Goal: Information Seeking & Learning: Learn about a topic

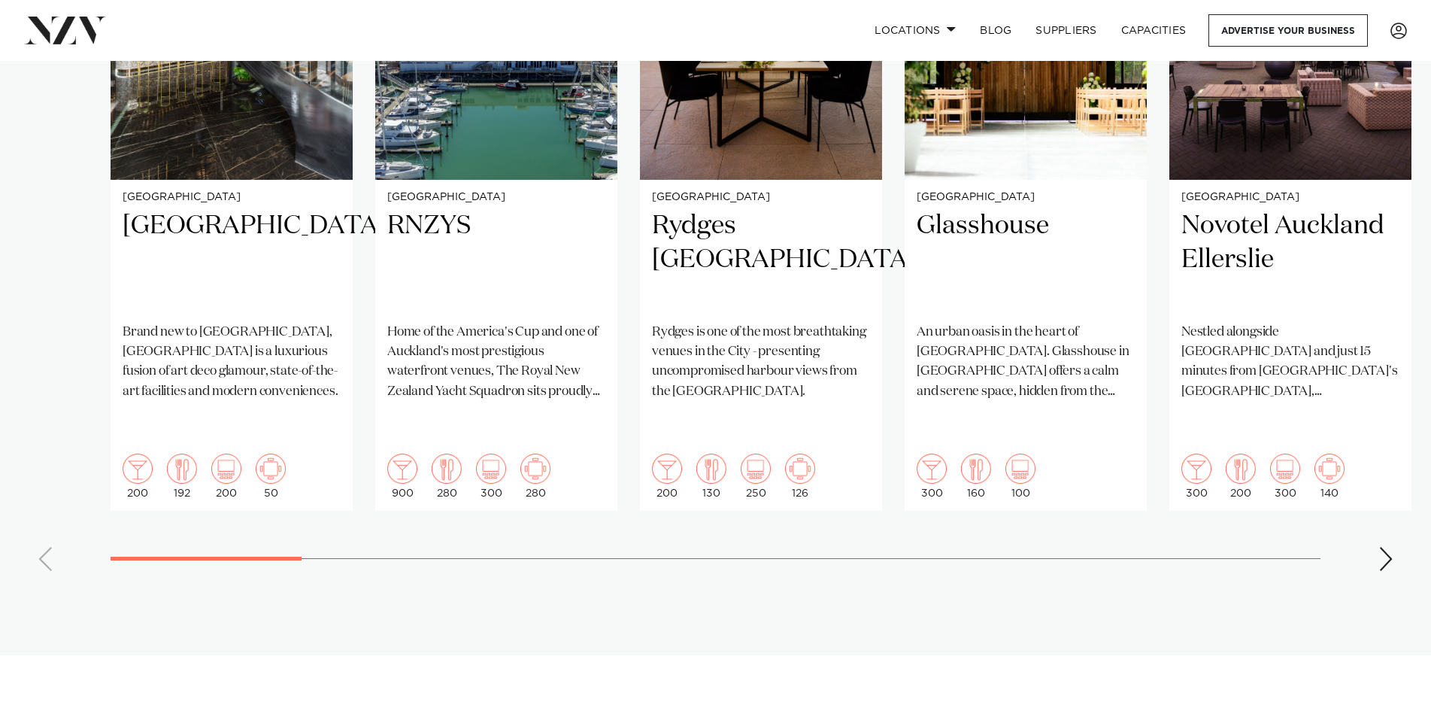
scroll to position [1279, 0]
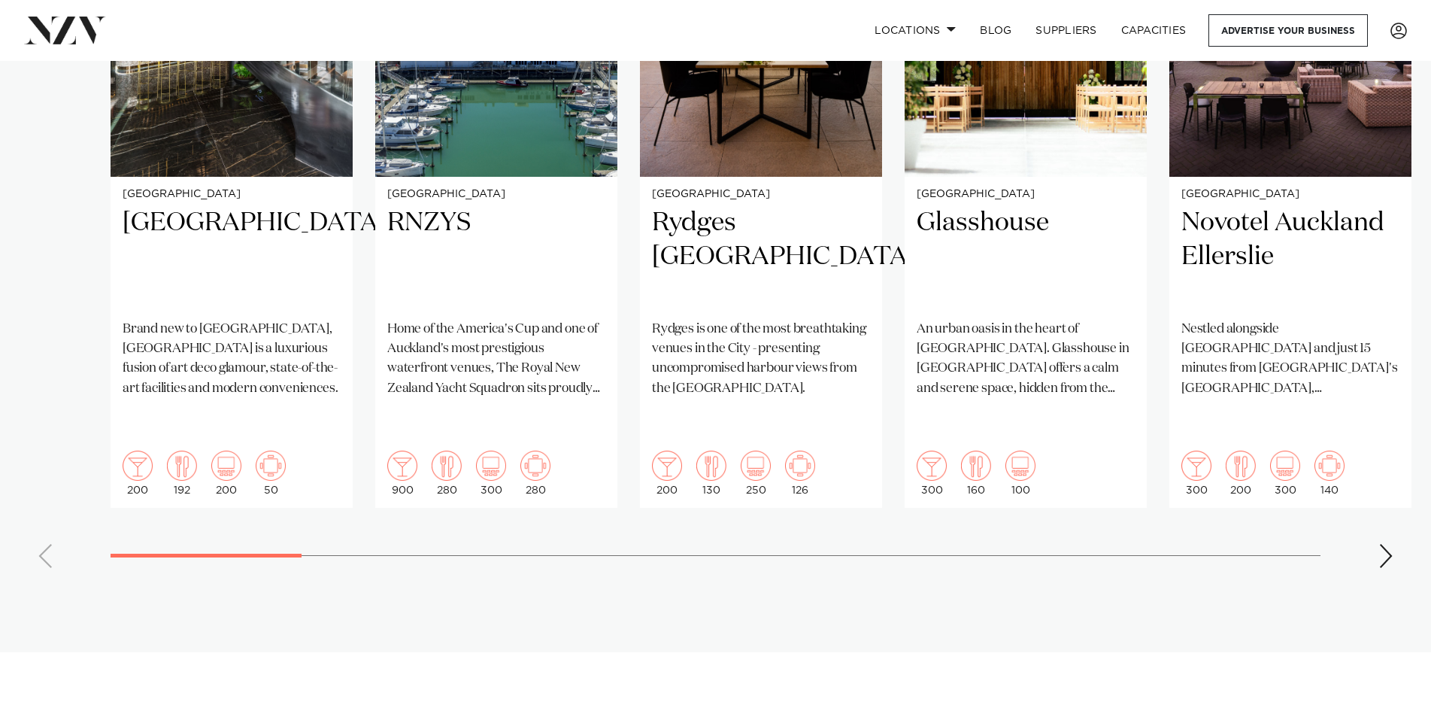
click at [1384, 544] on div "Next slide" at bounding box center [1386, 556] width 15 height 24
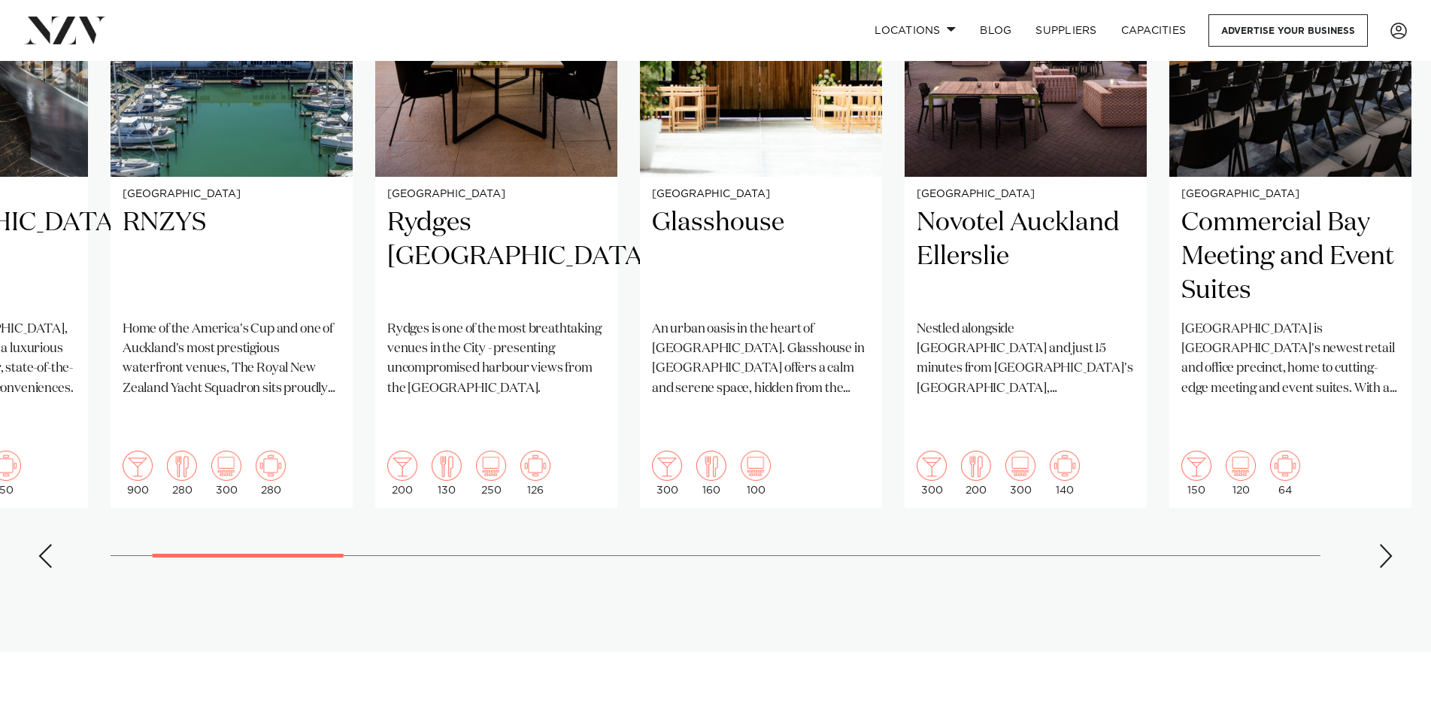
click at [1384, 544] on div "Next slide" at bounding box center [1386, 556] width 15 height 24
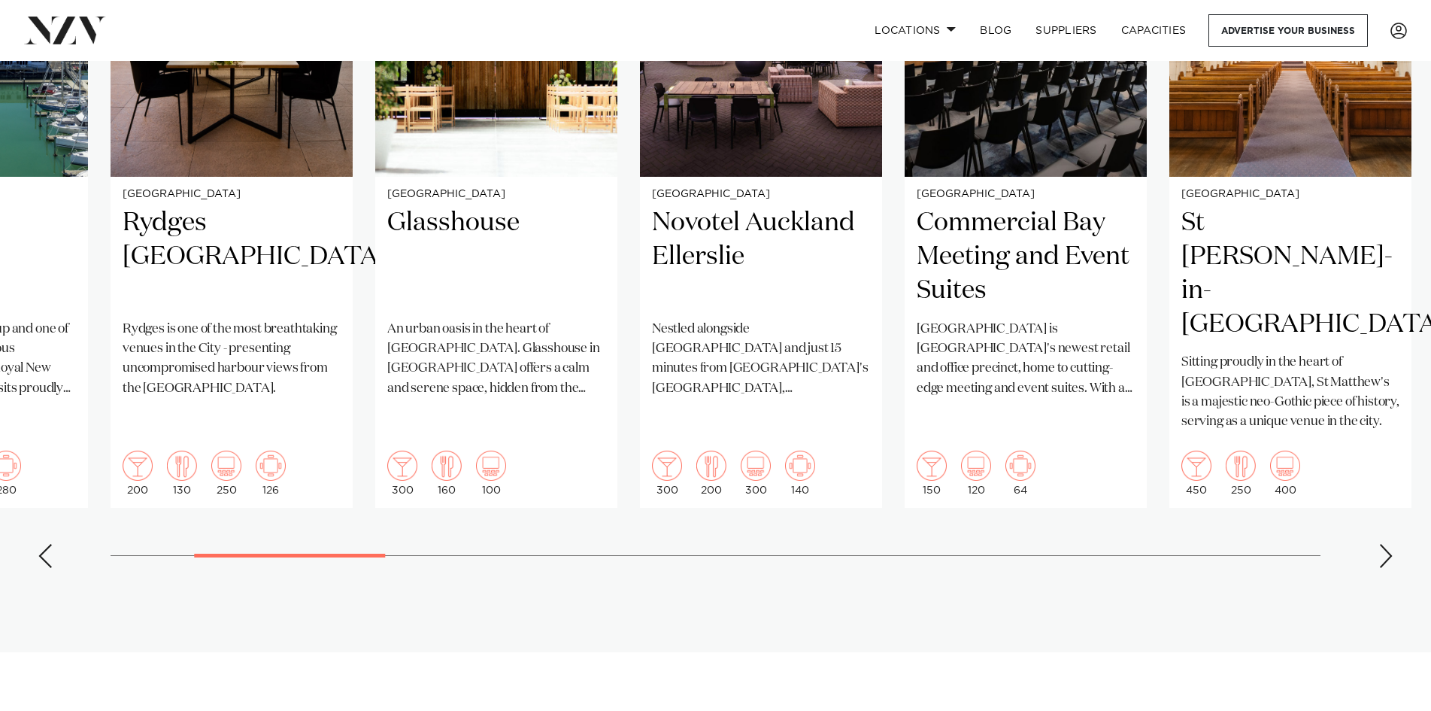
click at [1384, 544] on div "Next slide" at bounding box center [1386, 556] width 15 height 24
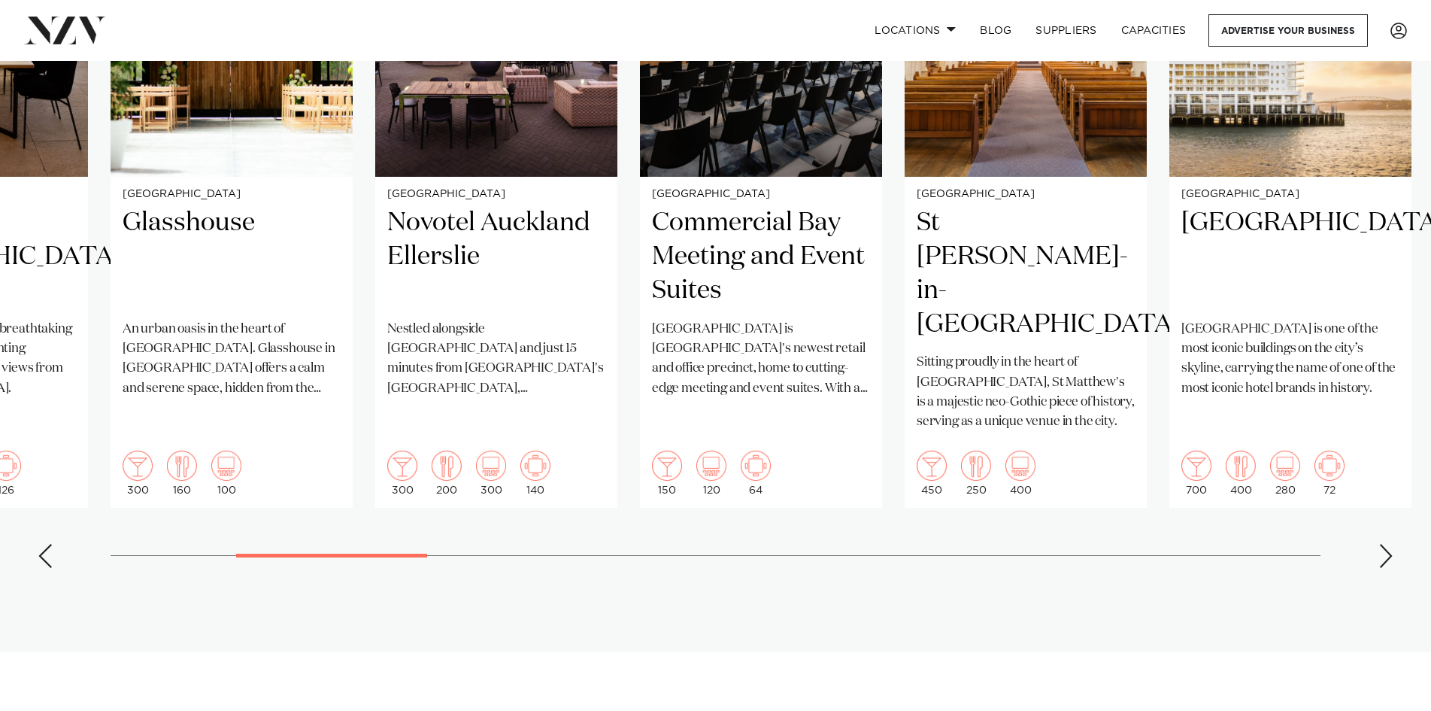
click at [1384, 544] on div "Next slide" at bounding box center [1386, 556] width 15 height 24
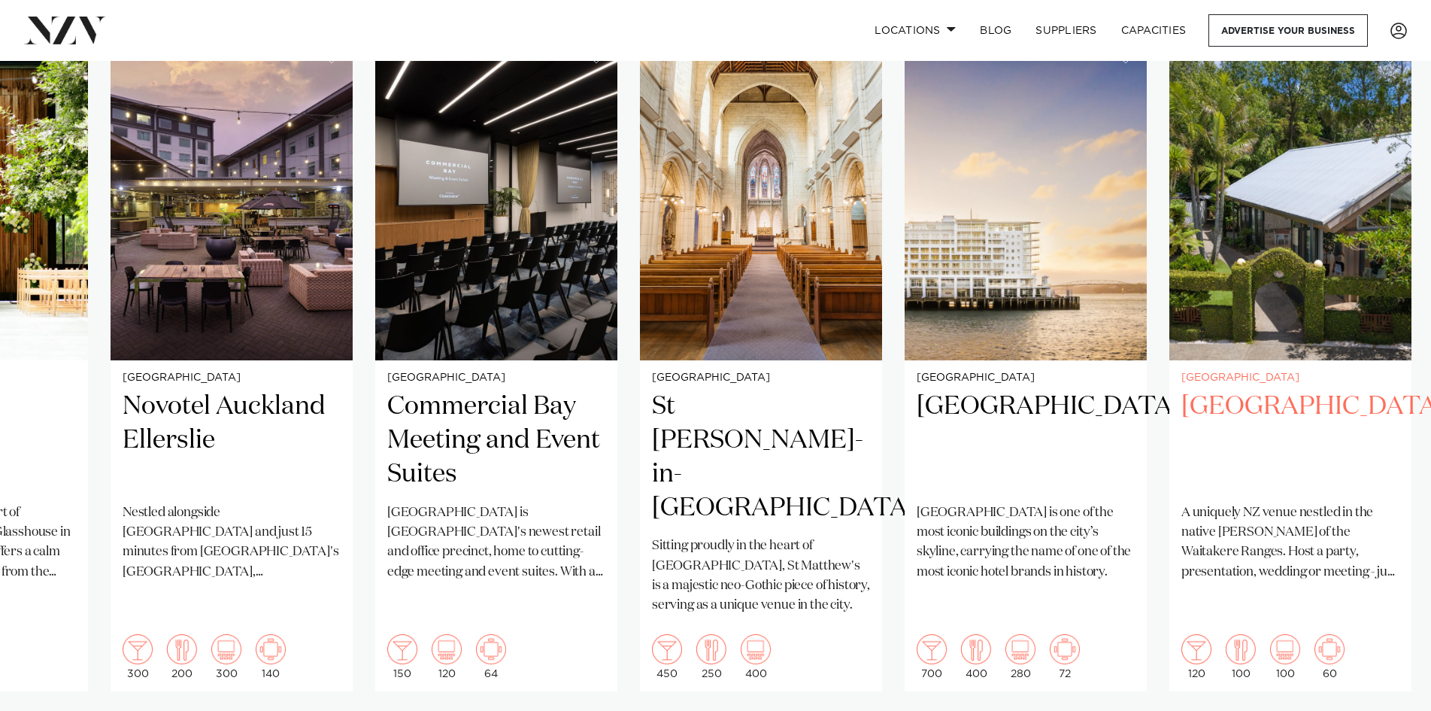
scroll to position [1128, 0]
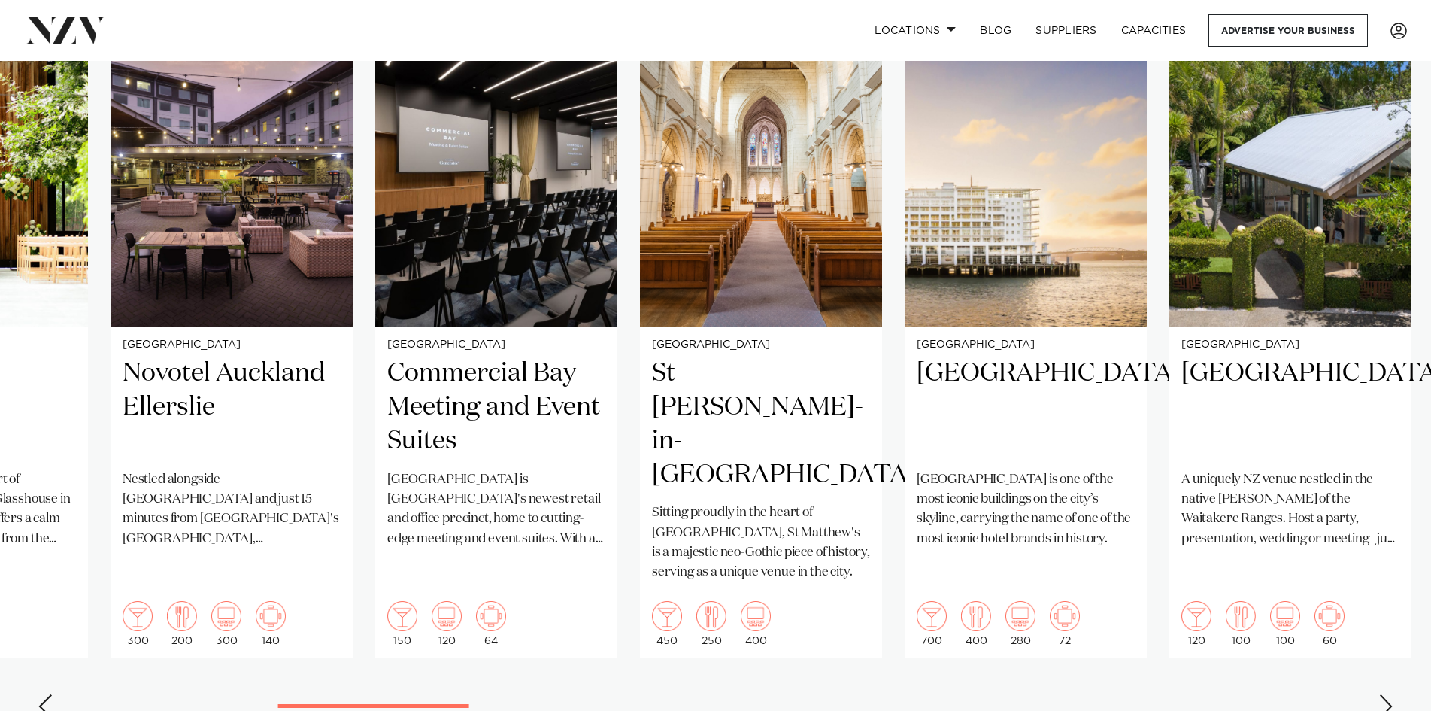
click at [1357, 597] on swiper-container "[GEOGRAPHIC_DATA] Brand new to [GEOGRAPHIC_DATA], [GEOGRAPHIC_DATA] is a luxuri…" at bounding box center [715, 366] width 1431 height 728
click at [1382, 694] on div "Next slide" at bounding box center [1386, 706] width 15 height 24
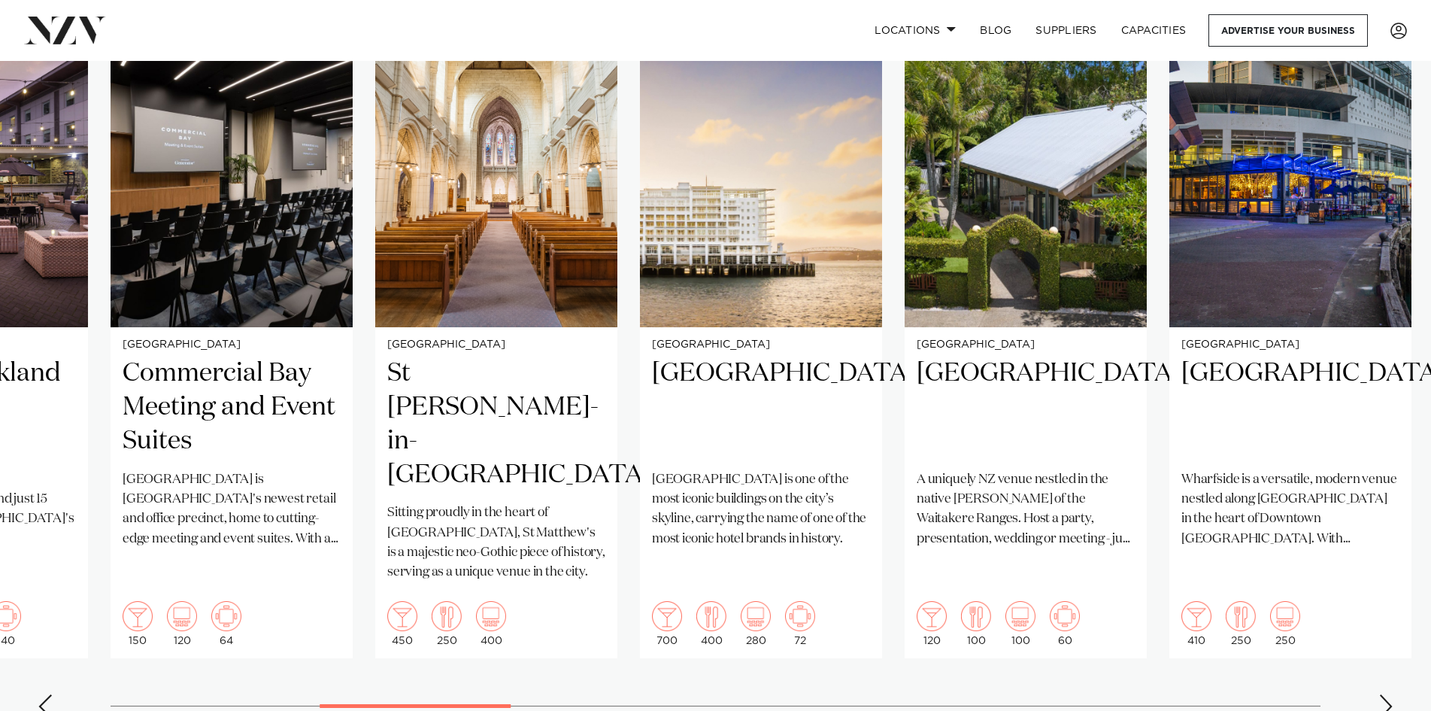
click at [1382, 694] on div "Next slide" at bounding box center [1386, 706] width 15 height 24
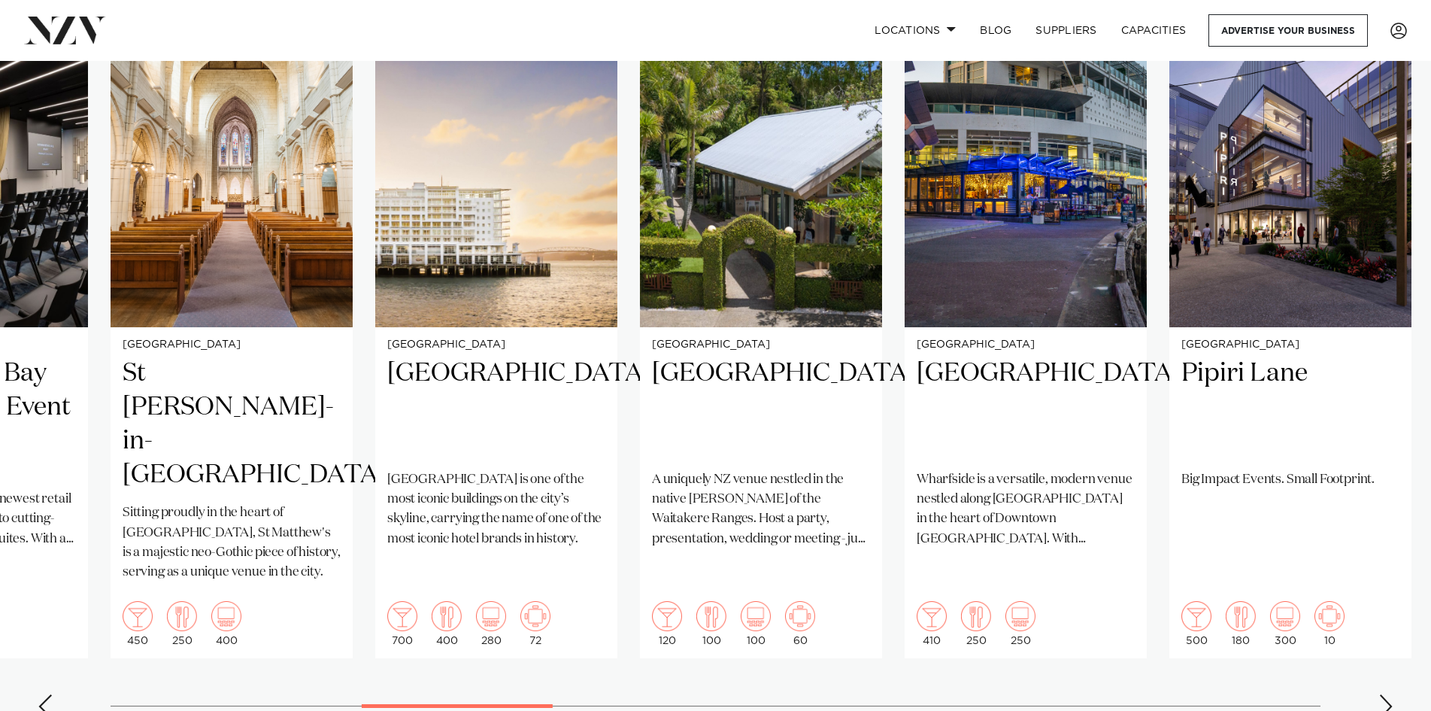
click at [1382, 694] on div "Next slide" at bounding box center [1386, 706] width 15 height 24
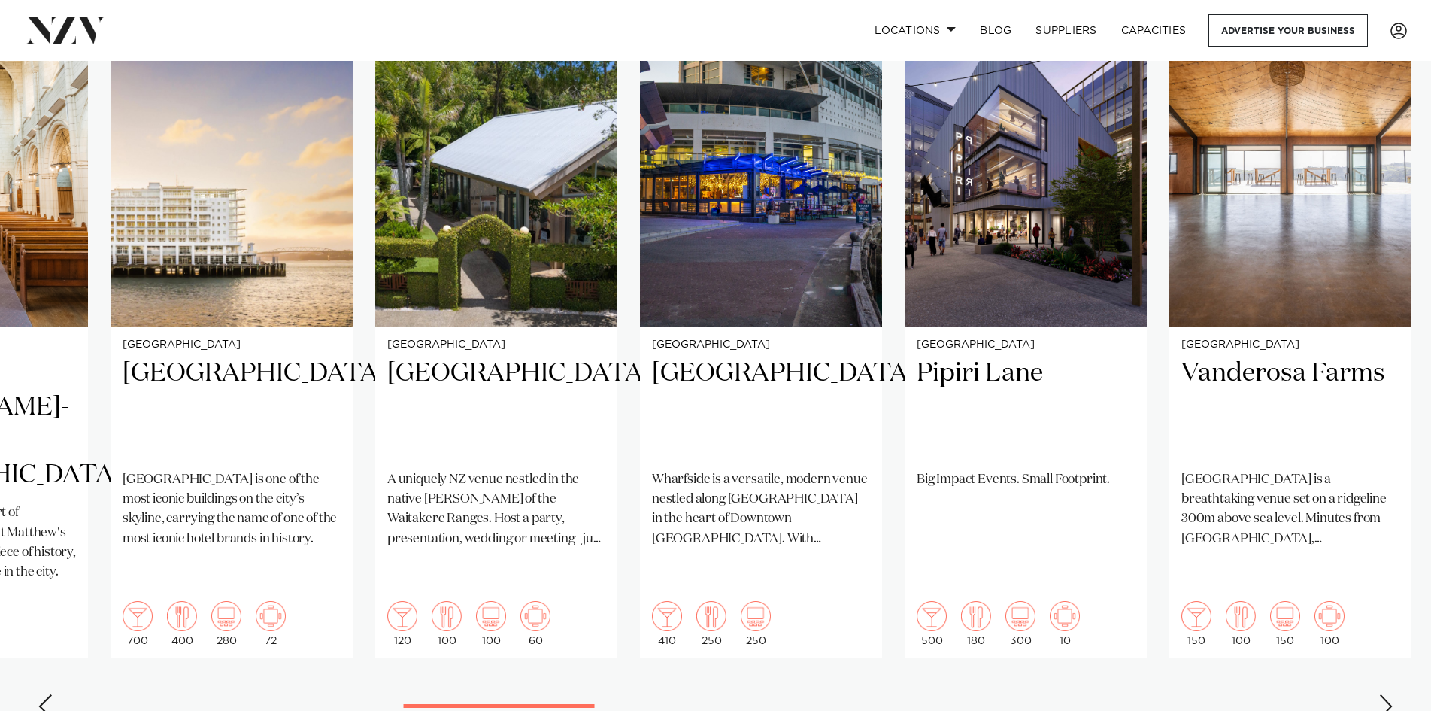
click at [1382, 694] on div "Next slide" at bounding box center [1386, 706] width 15 height 24
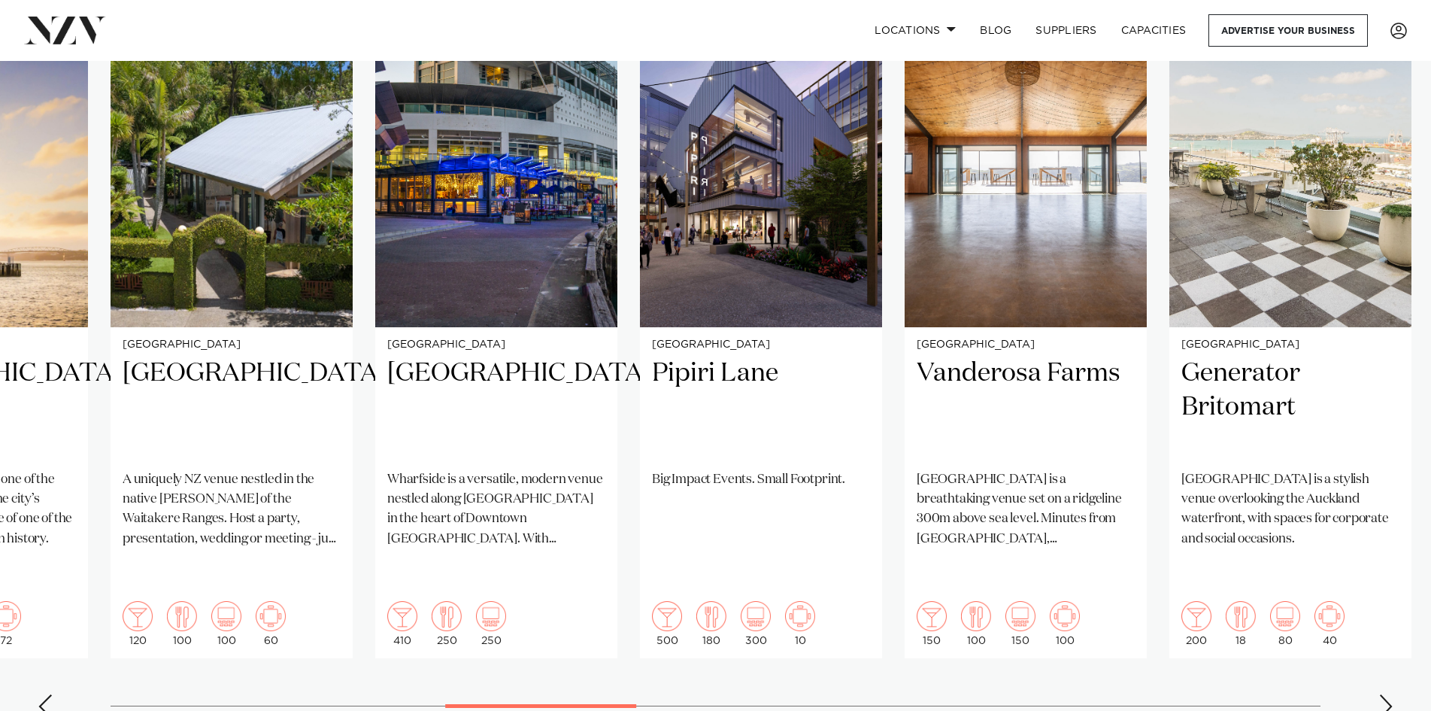
click at [1382, 694] on div "Next slide" at bounding box center [1386, 706] width 15 height 24
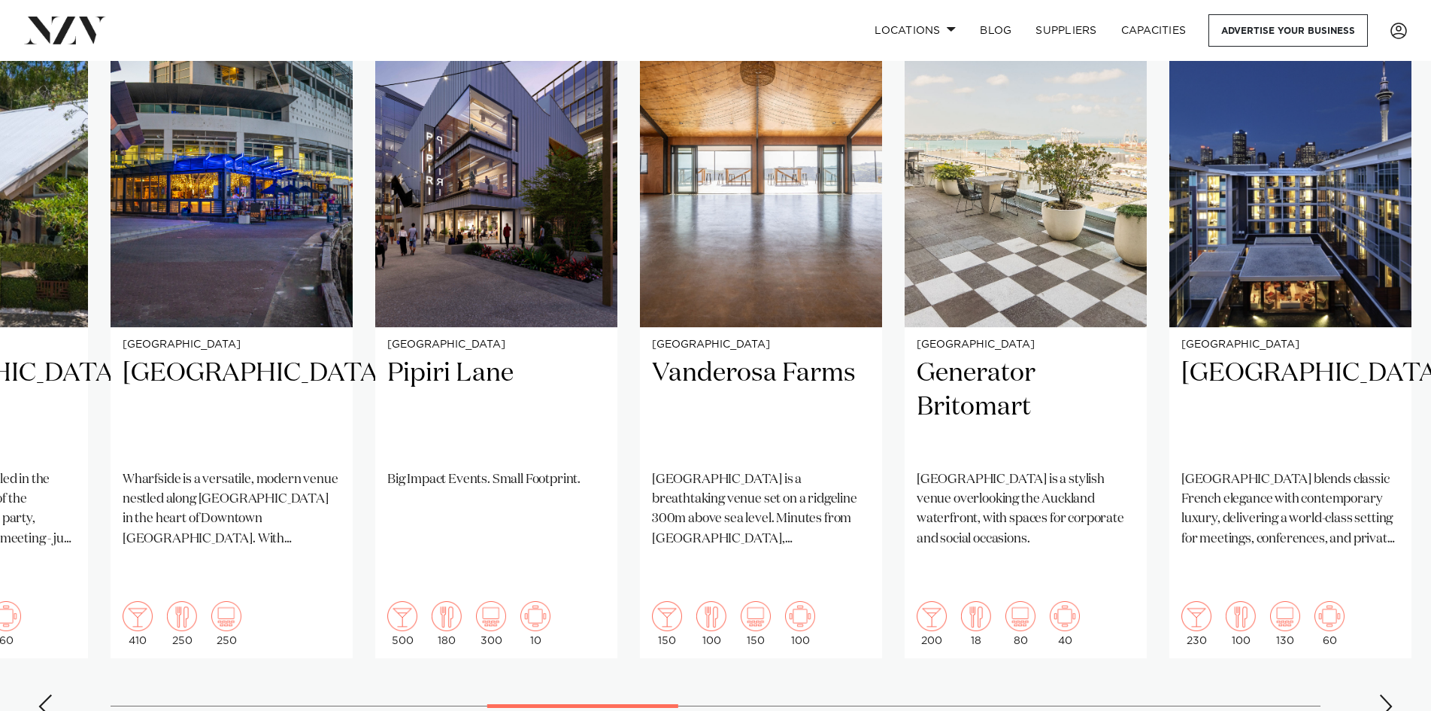
click at [1382, 694] on div "Next slide" at bounding box center [1386, 706] width 15 height 24
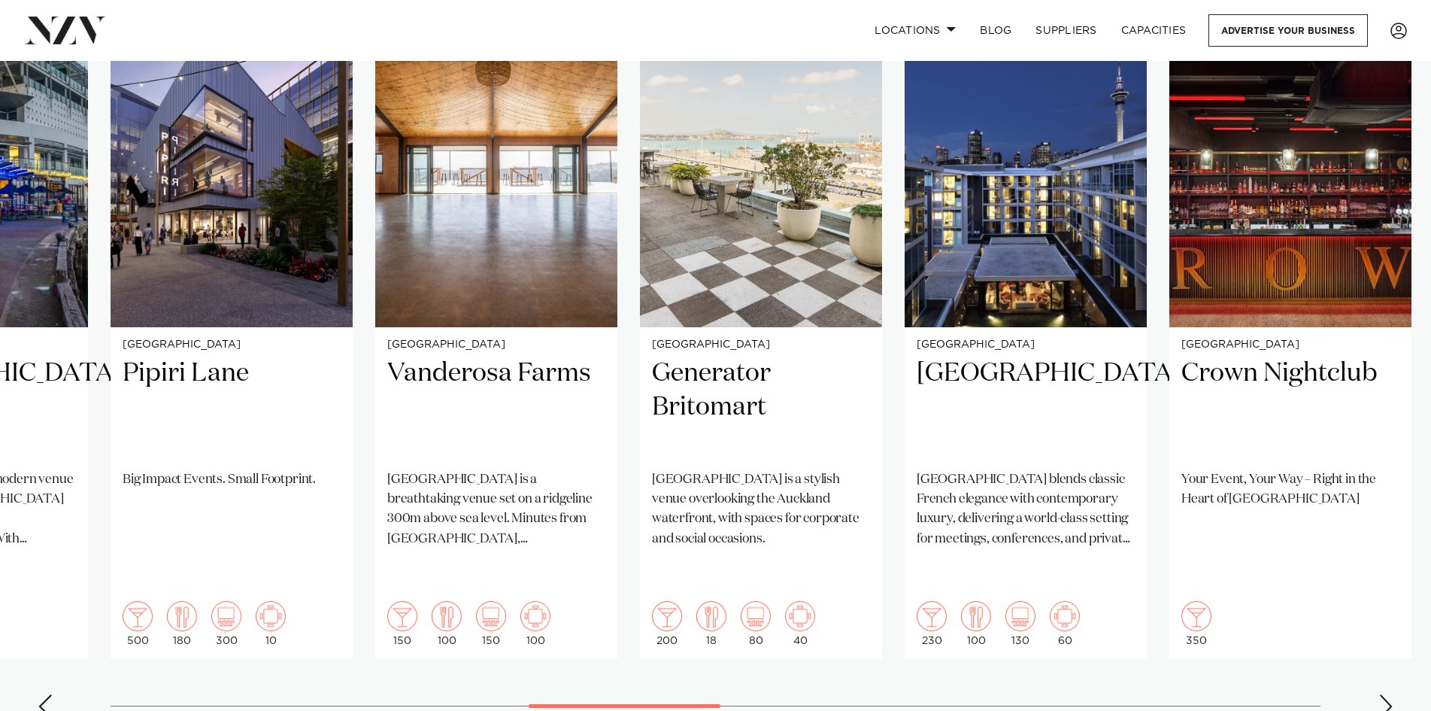
click at [1382, 694] on div "Next slide" at bounding box center [1386, 706] width 15 height 24
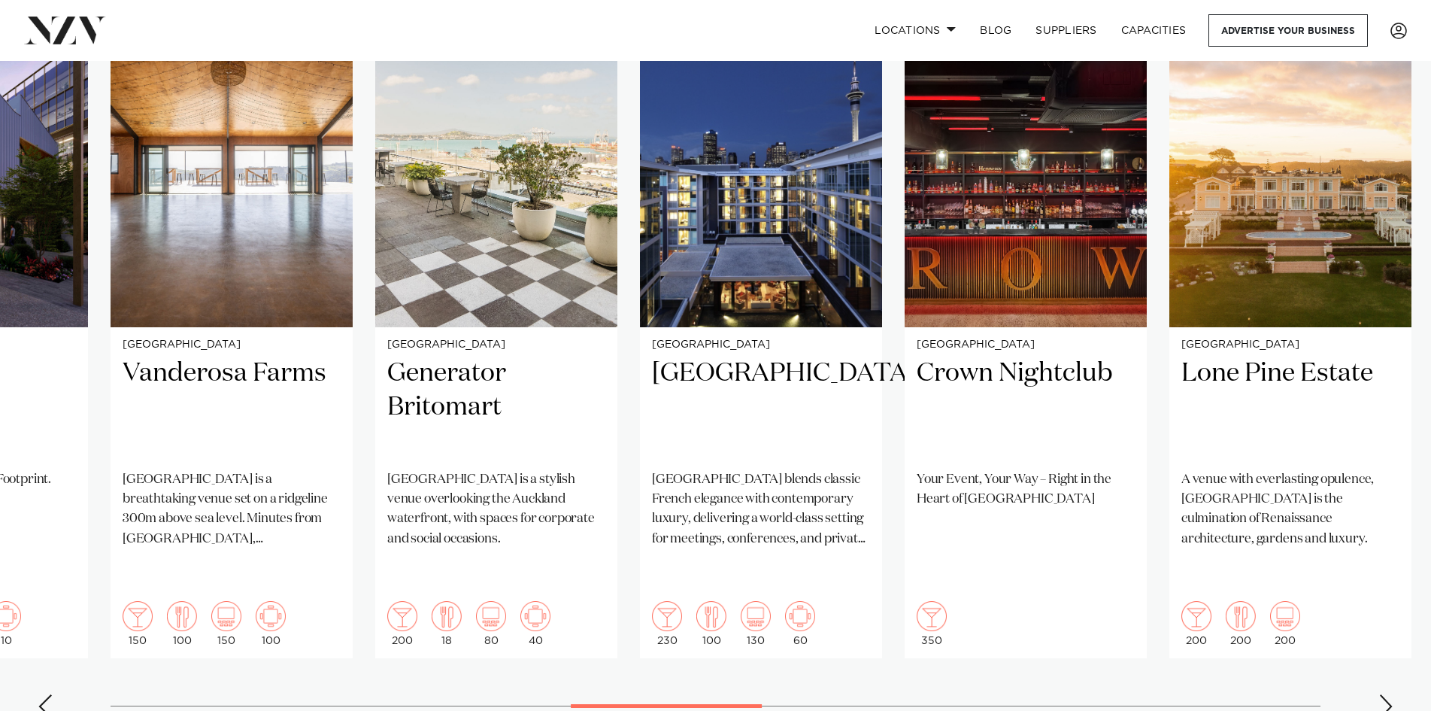
click at [1382, 694] on div "Next slide" at bounding box center [1386, 706] width 15 height 24
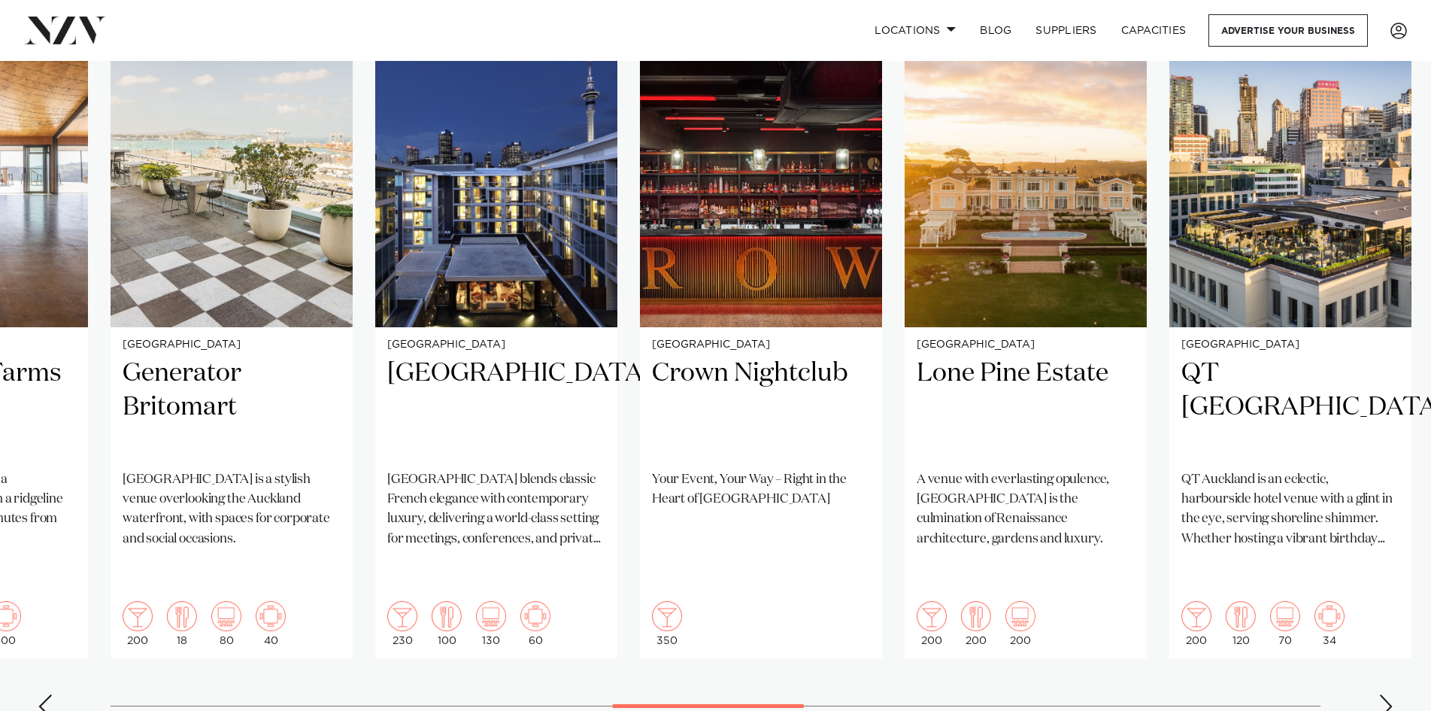
click at [1382, 694] on div "Next slide" at bounding box center [1386, 706] width 15 height 24
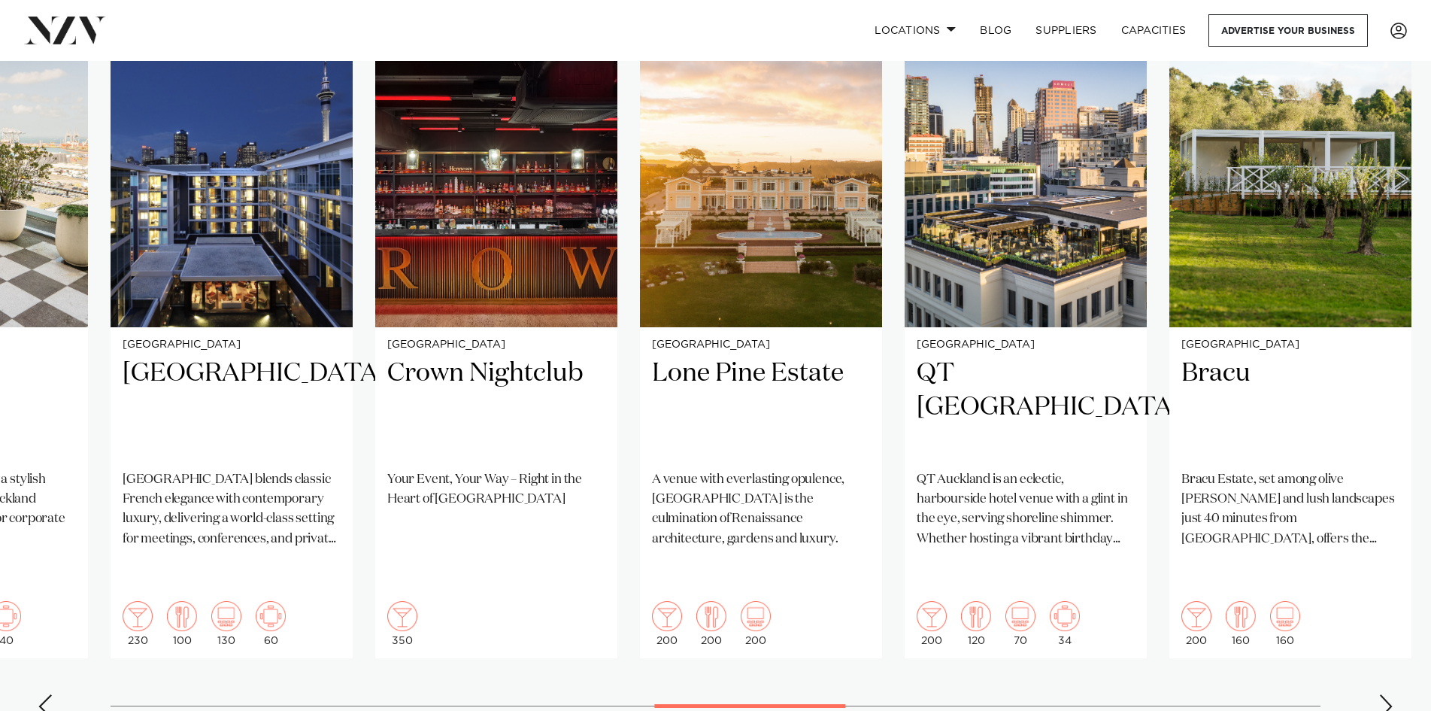
click at [1382, 694] on div "Next slide" at bounding box center [1386, 706] width 15 height 24
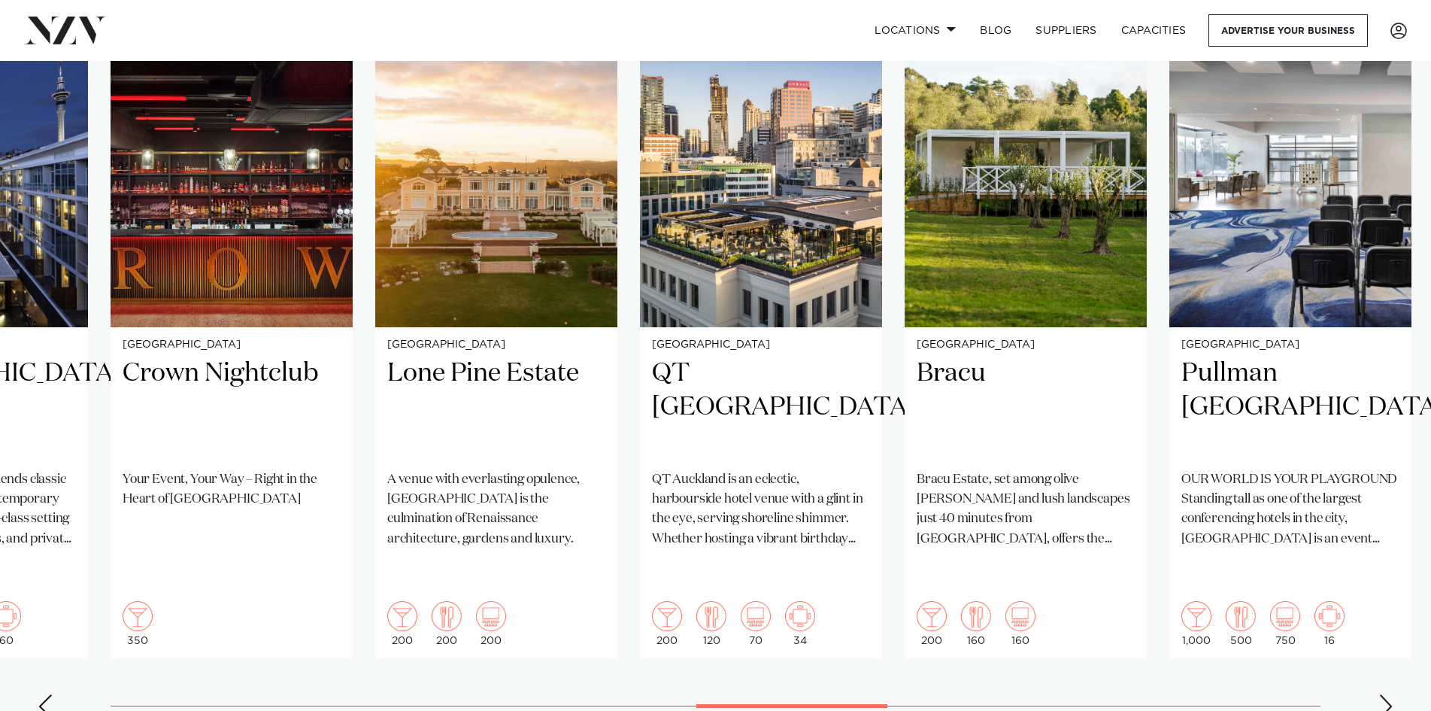
click at [1382, 694] on div "Next slide" at bounding box center [1386, 706] width 15 height 24
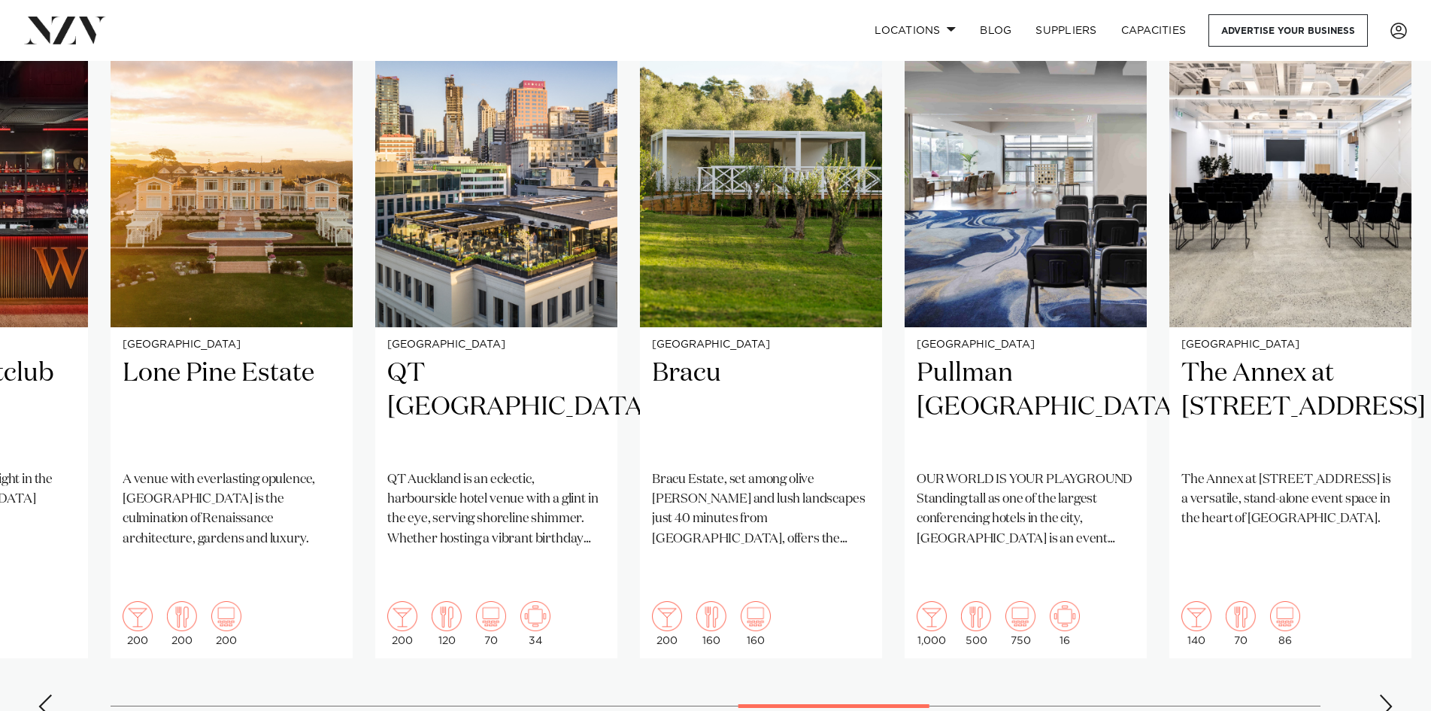
click at [1382, 694] on div "Next slide" at bounding box center [1386, 706] width 15 height 24
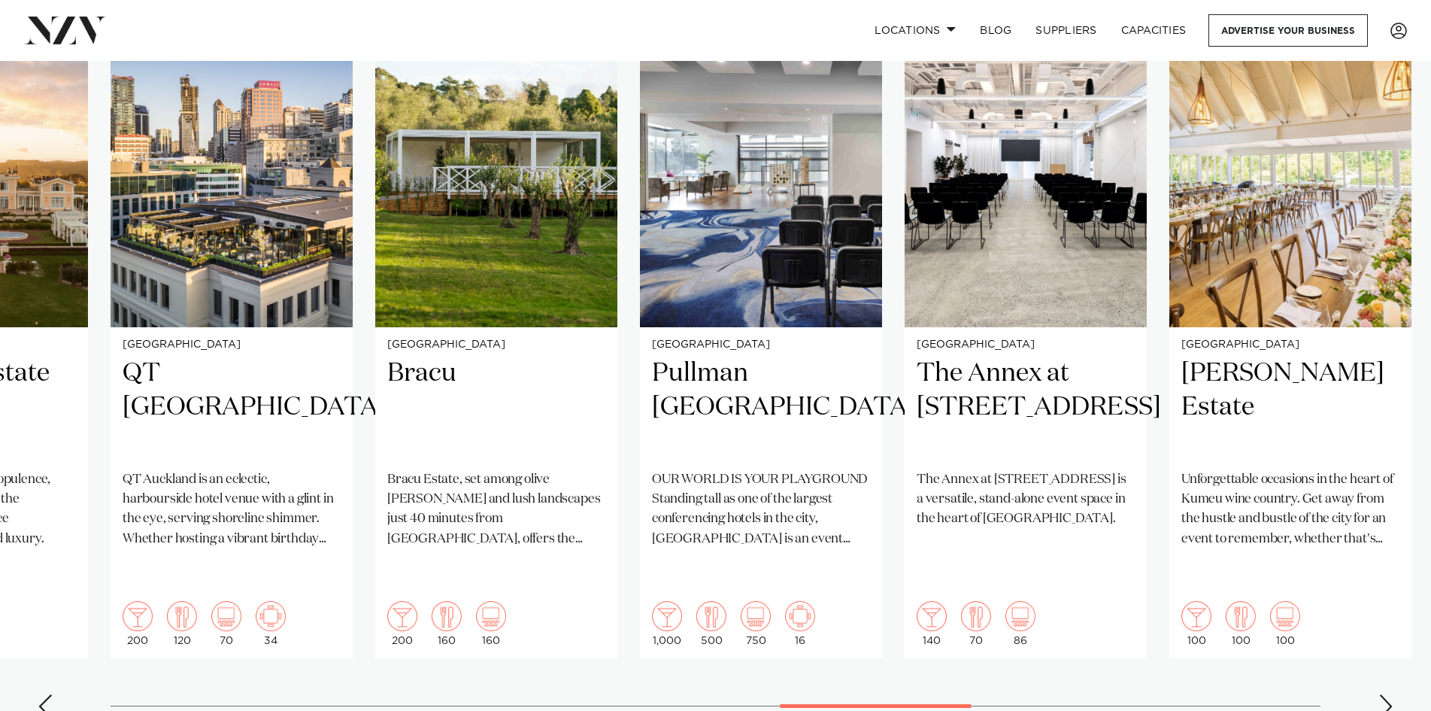
click at [1382, 694] on div "Next slide" at bounding box center [1386, 706] width 15 height 24
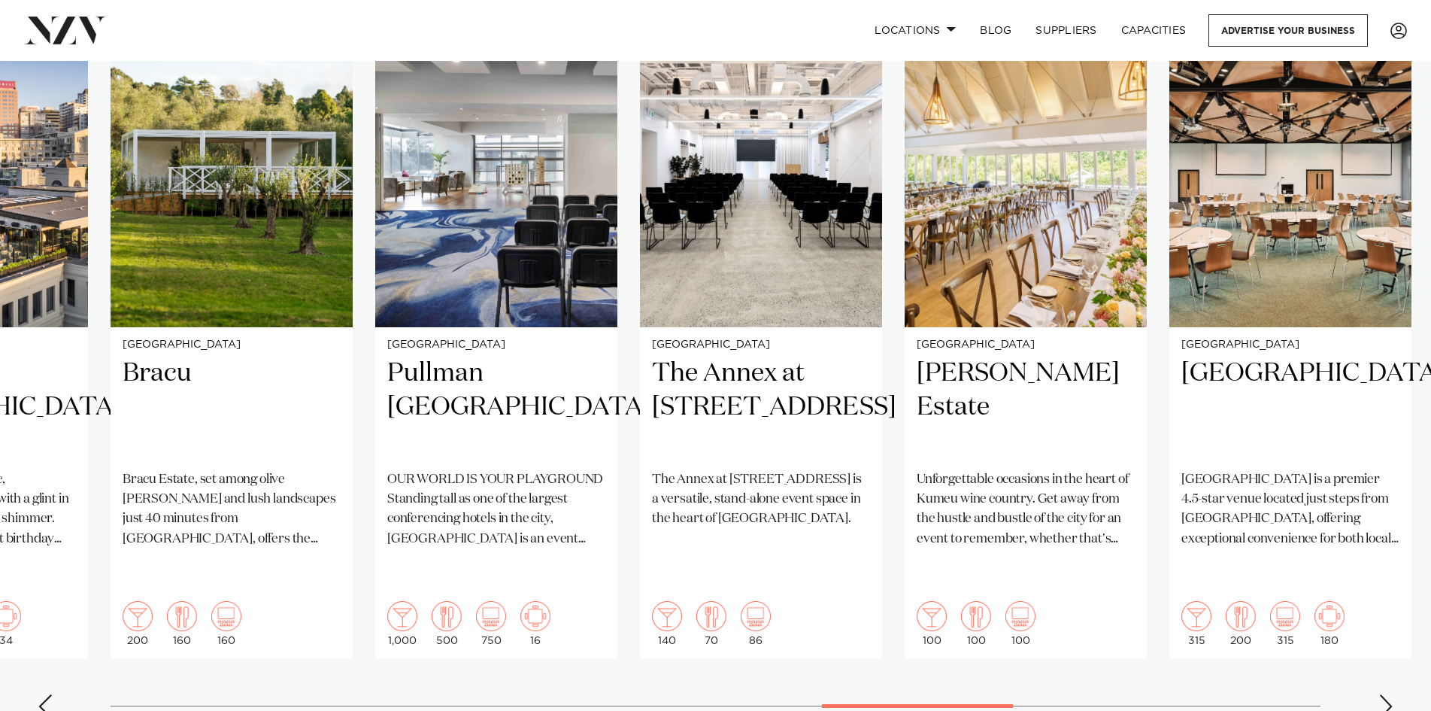
click at [1382, 694] on div "Next slide" at bounding box center [1386, 706] width 15 height 24
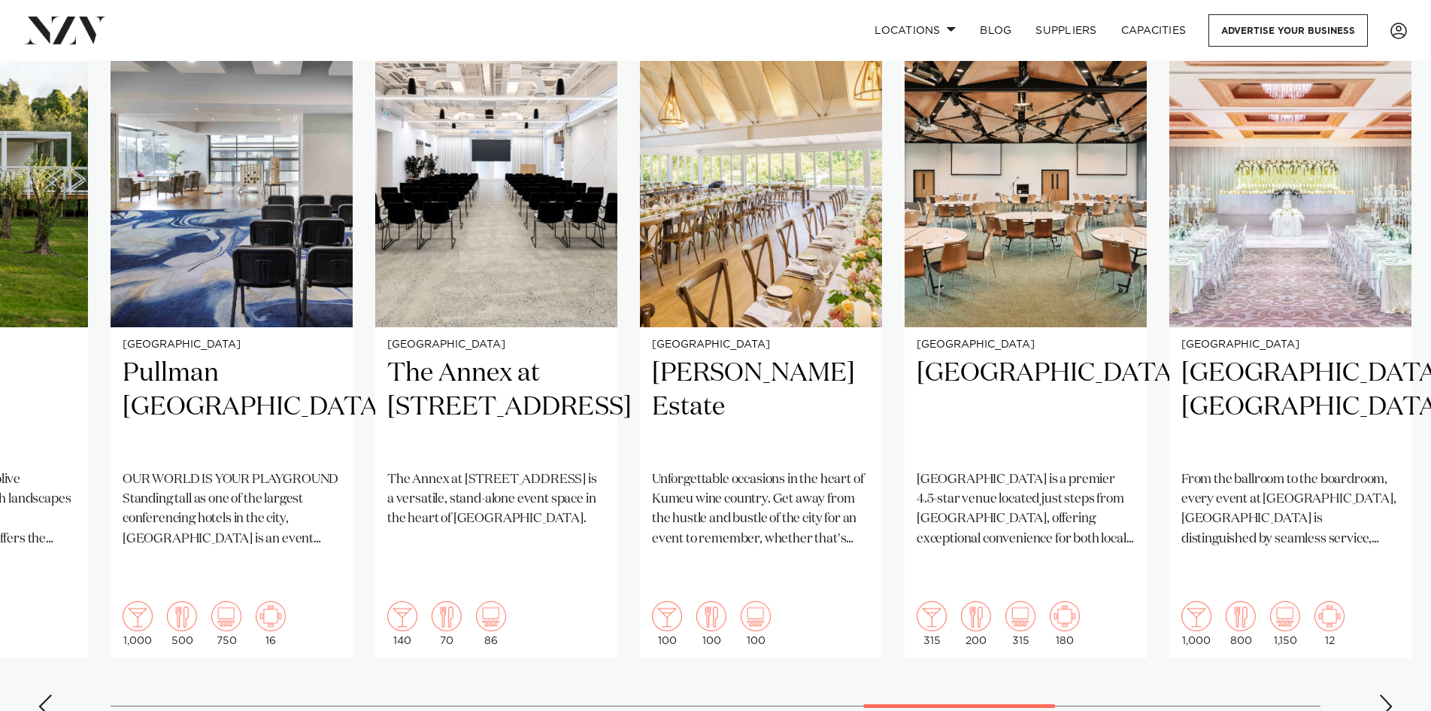
click at [1382, 694] on div "Next slide" at bounding box center [1386, 706] width 15 height 24
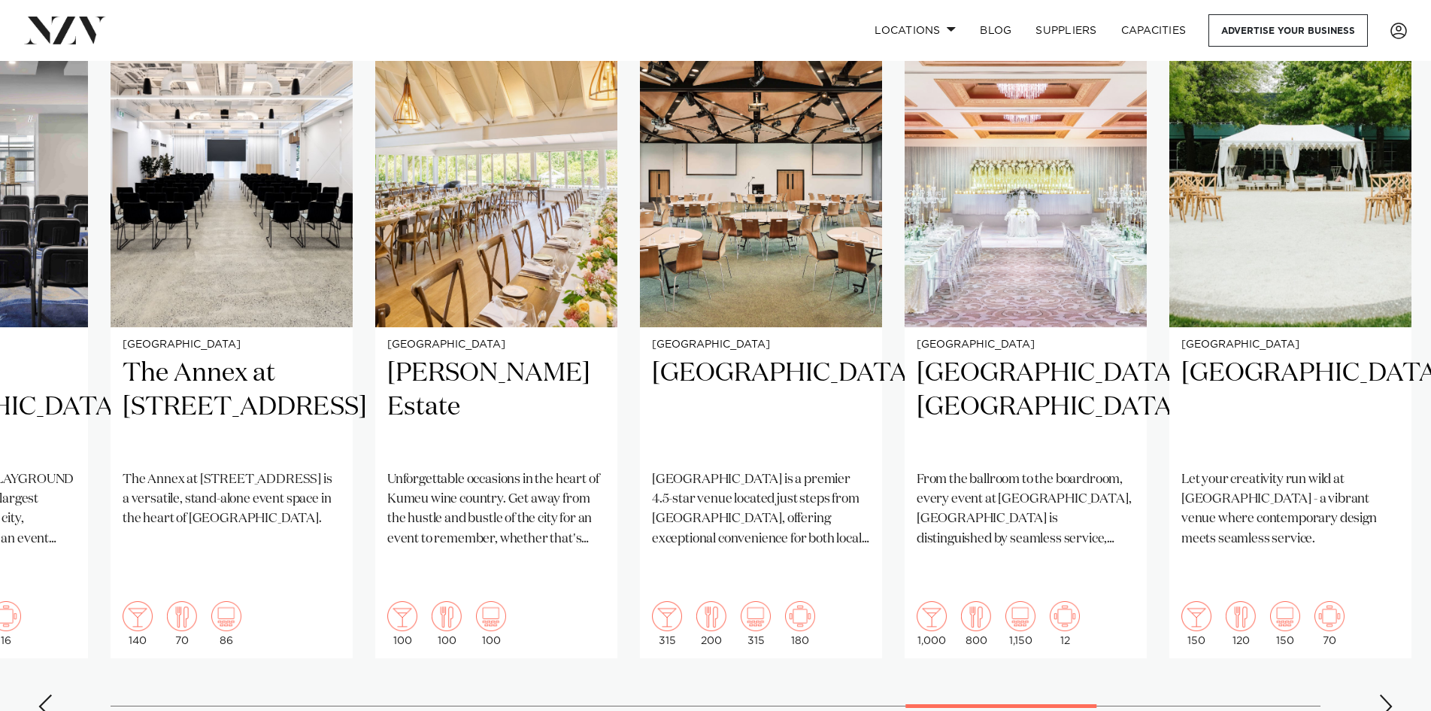
click at [1382, 694] on div "Next slide" at bounding box center [1386, 706] width 15 height 24
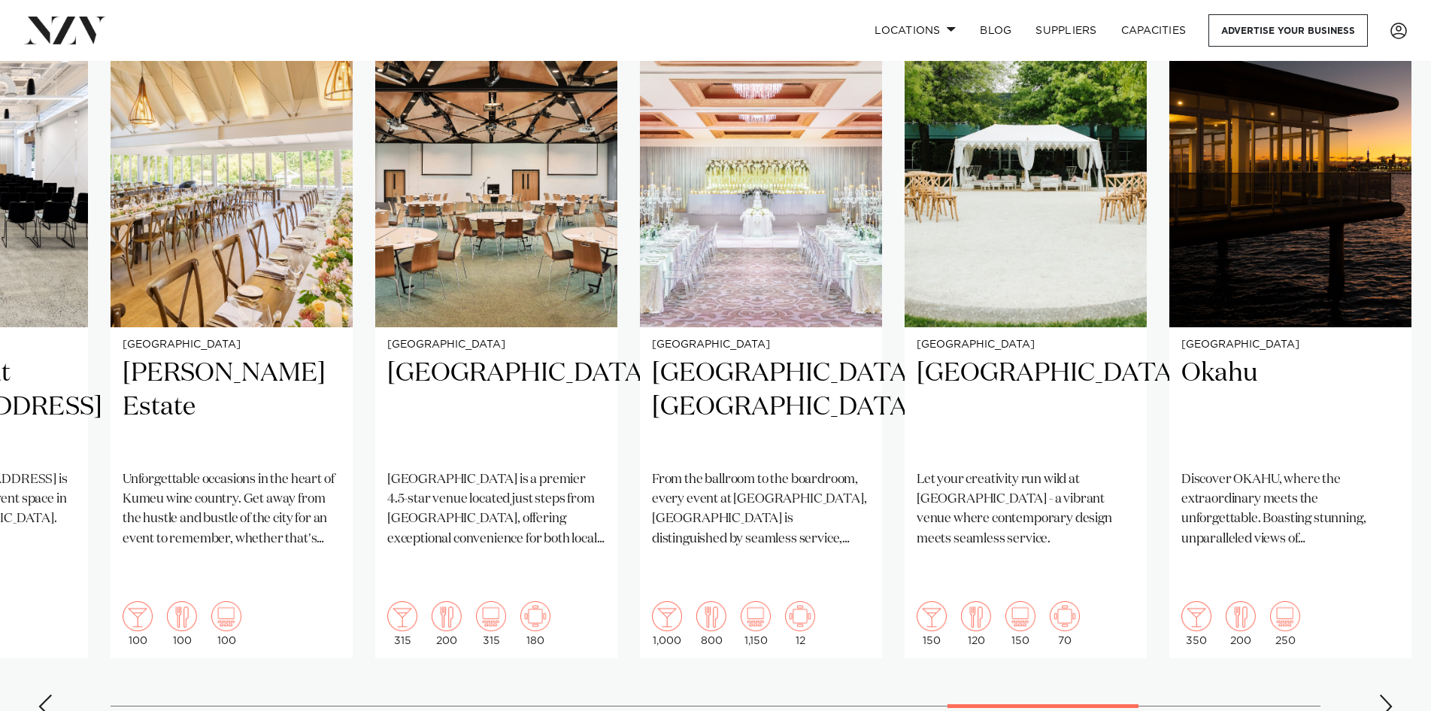
click at [1382, 694] on div "Next slide" at bounding box center [1386, 706] width 15 height 24
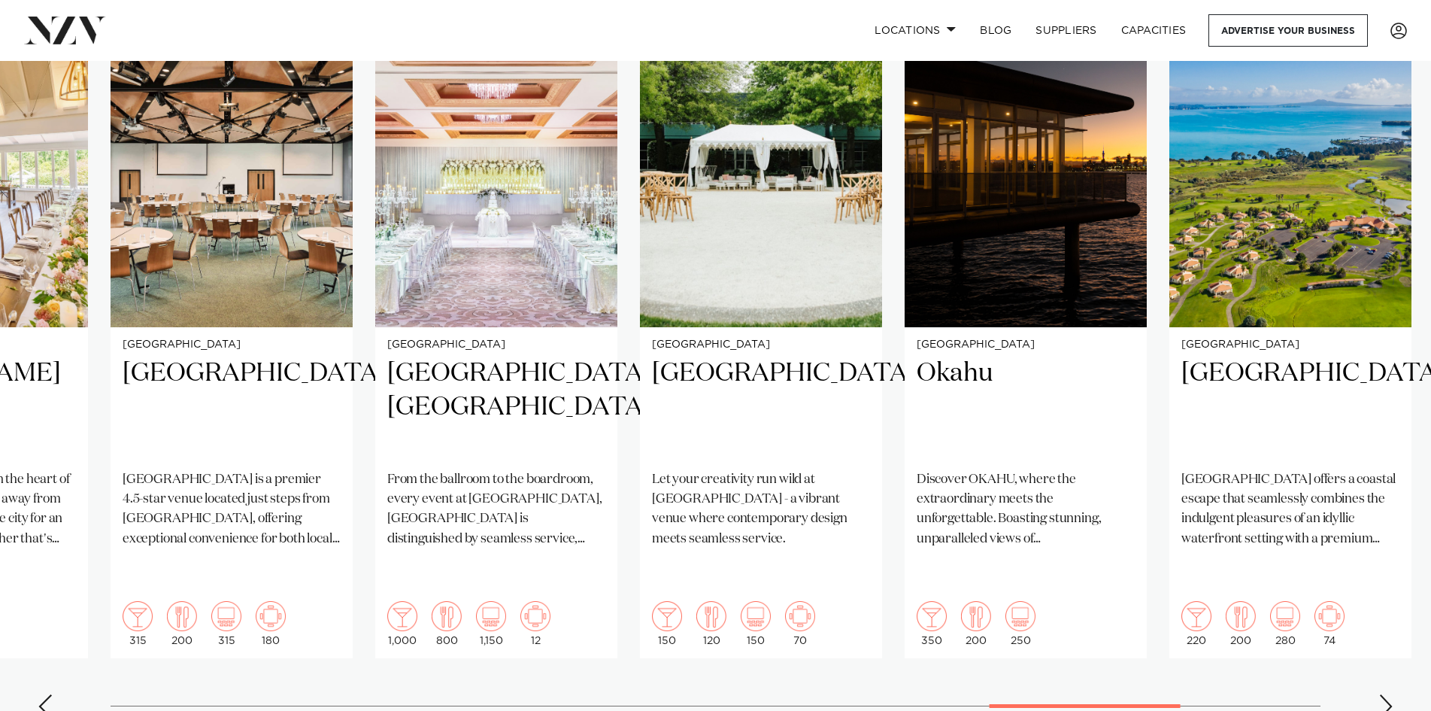
click at [1382, 694] on div "Next slide" at bounding box center [1386, 706] width 15 height 24
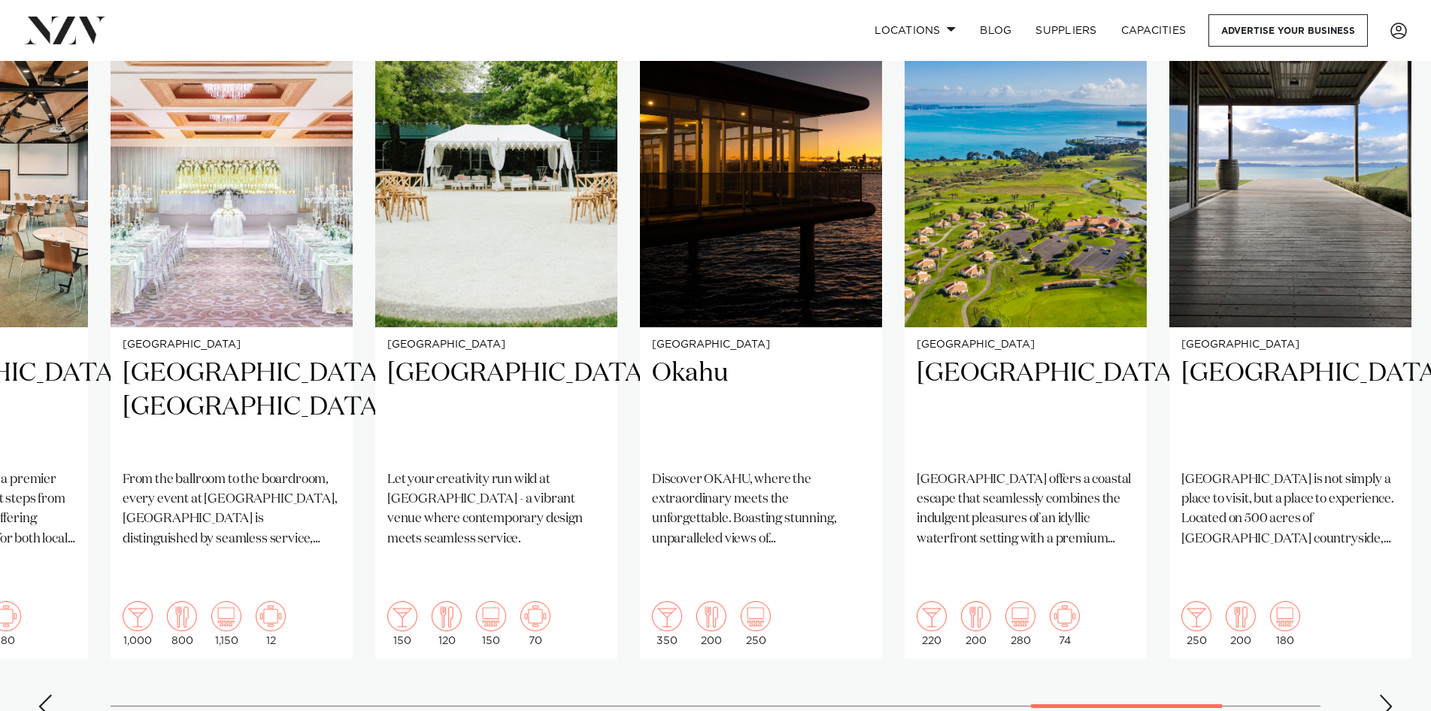
click at [1382, 694] on div "Next slide" at bounding box center [1386, 706] width 15 height 24
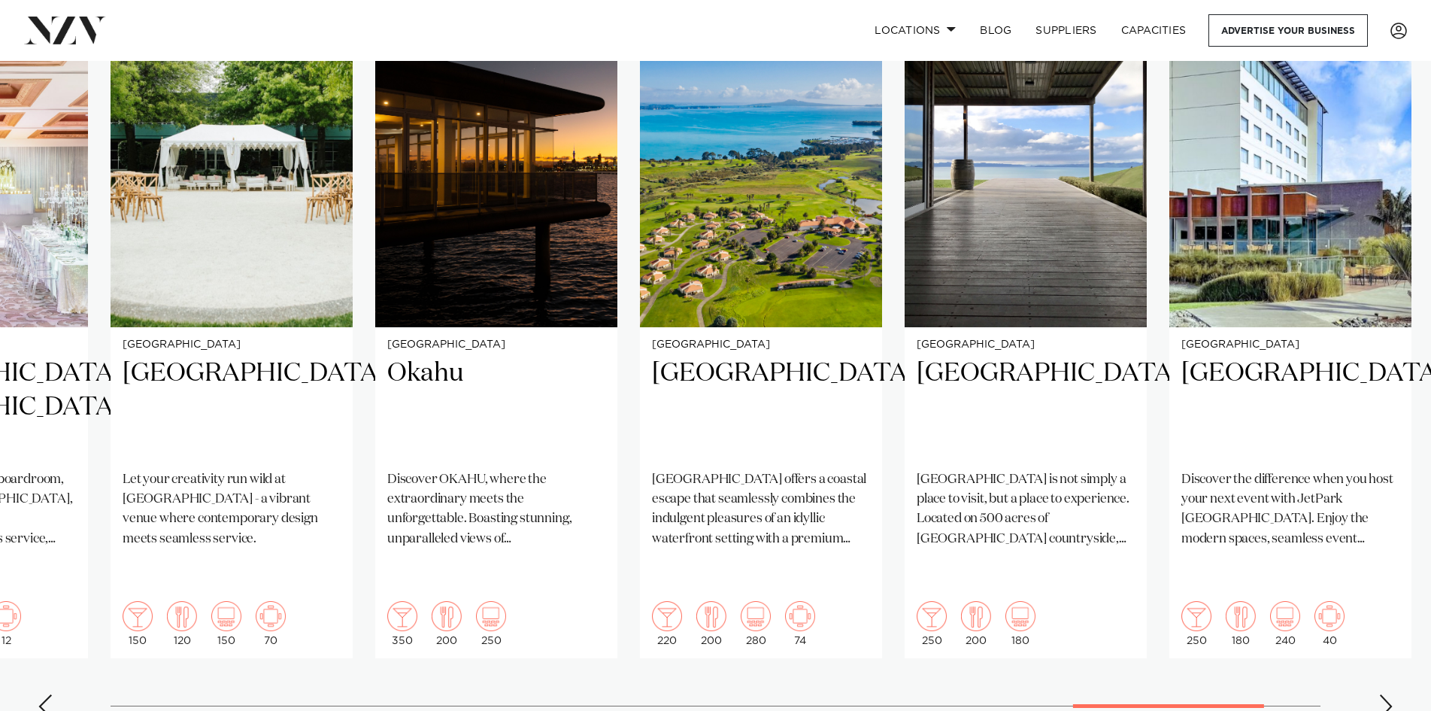
click at [1382, 694] on div "Next slide" at bounding box center [1386, 706] width 15 height 24
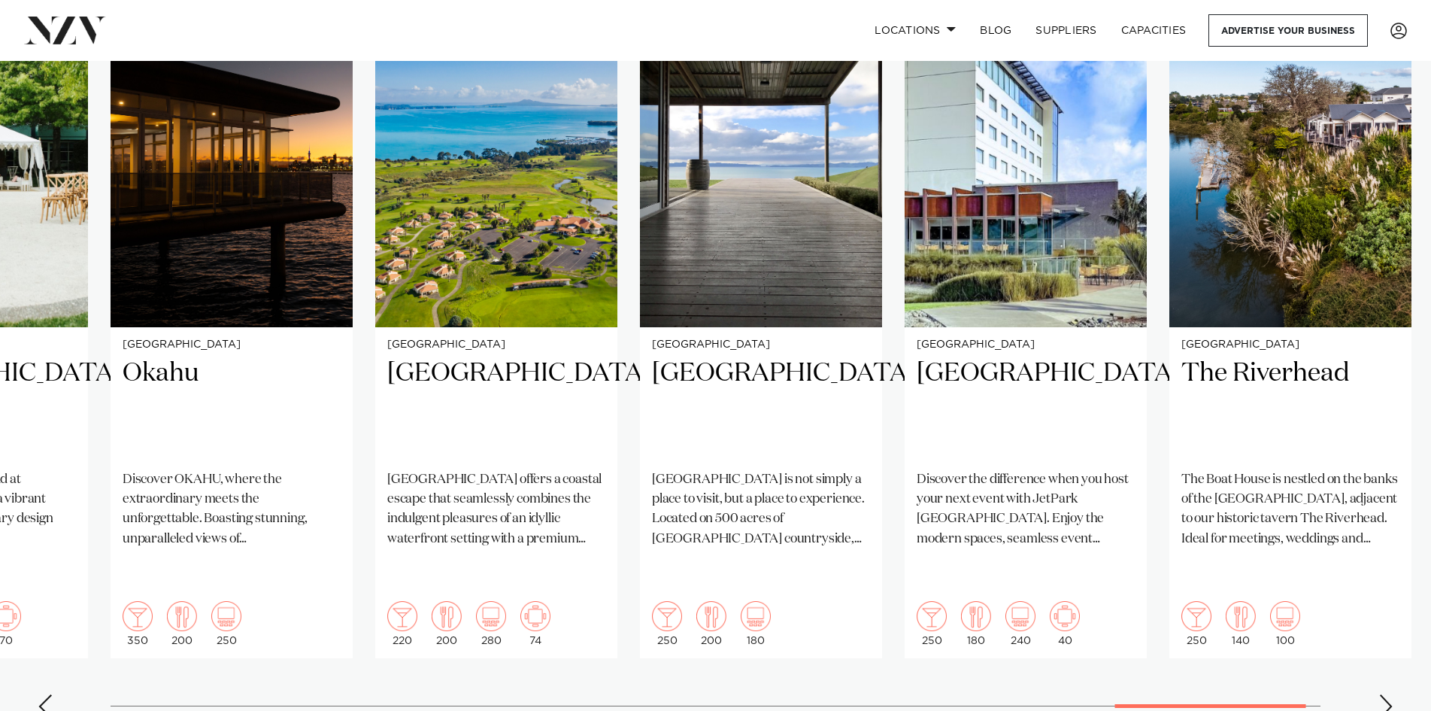
click at [1382, 694] on div "Next slide" at bounding box center [1386, 706] width 15 height 24
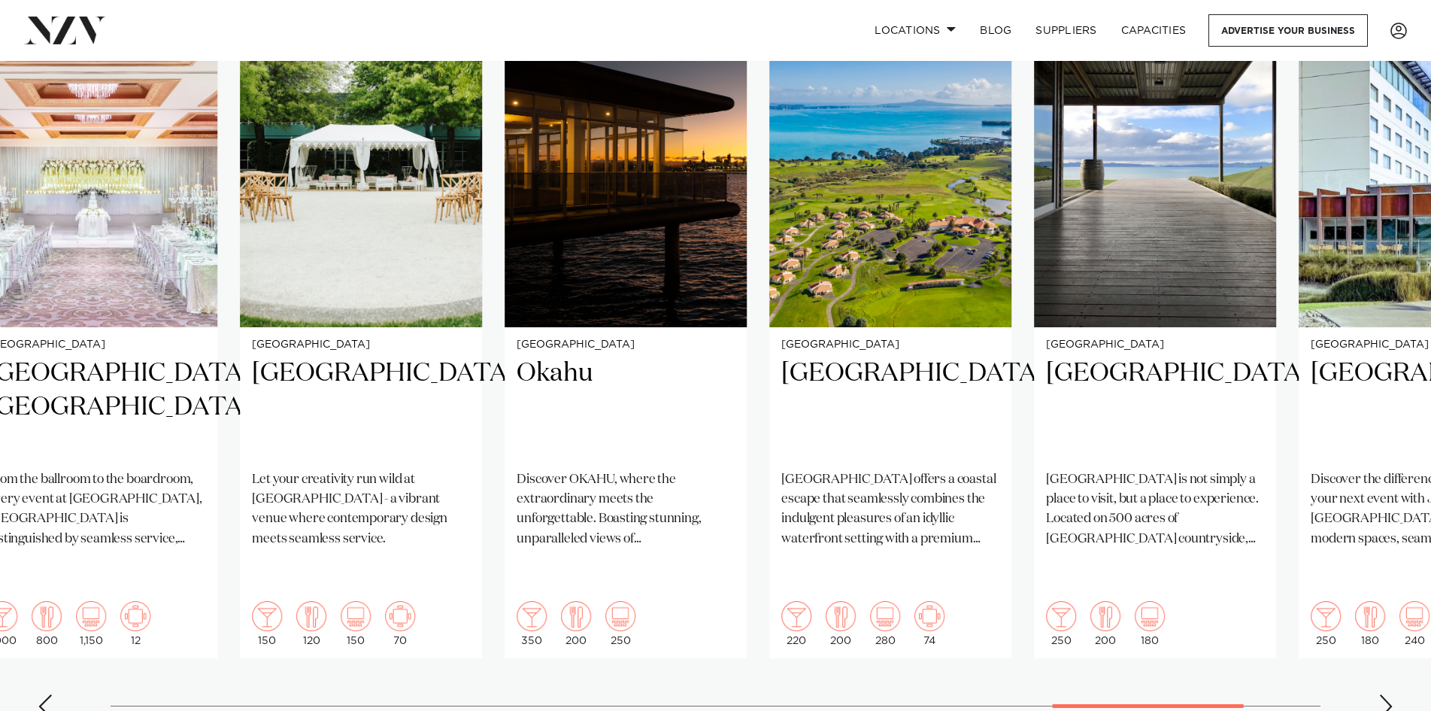
click at [1200, 627] on swiper-container "[GEOGRAPHIC_DATA] Brand new to [GEOGRAPHIC_DATA], [GEOGRAPHIC_DATA] is a luxuri…" at bounding box center [715, 366] width 1431 height 728
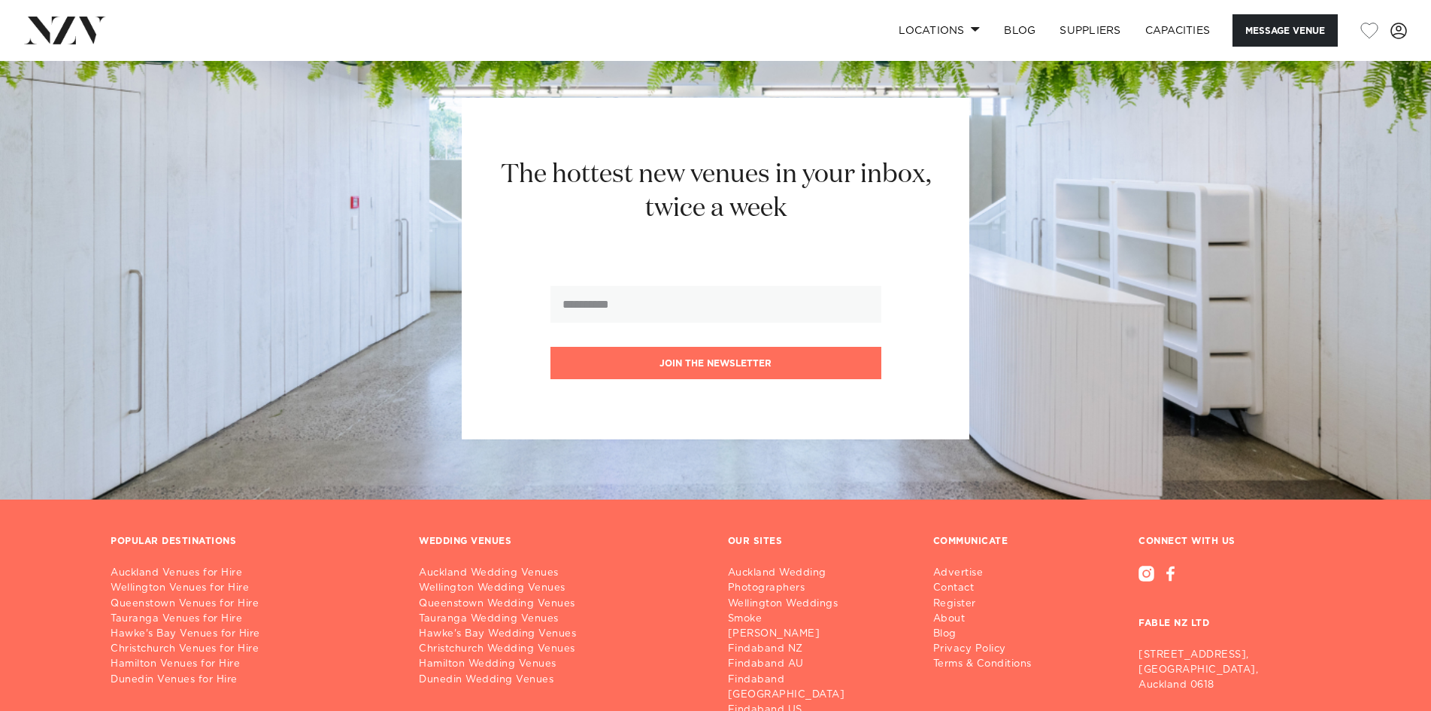
scroll to position [3052, 0]
